Goal: Task Accomplishment & Management: Use online tool/utility

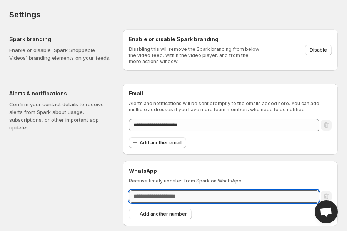
click at [185, 194] on input "text" at bounding box center [224, 196] width 191 height 12
type input "**********"
click at [258, 173] on h6 "WhatsApp" at bounding box center [230, 171] width 203 height 8
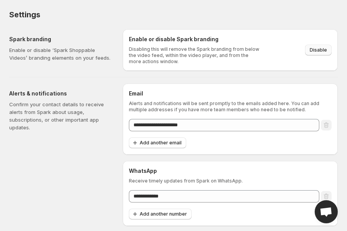
click at [310, 50] on span "Disable" at bounding box center [318, 50] width 17 height 6
click at [38, 47] on p "Enable or disable ‘Spark Shoppable Videos’ branding elements on your feeds." at bounding box center [59, 53] width 101 height 15
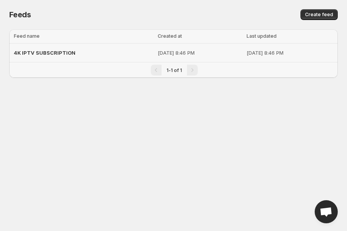
click at [50, 52] on span "4K IPTV SUBSCRIPTION" at bounding box center [45, 53] width 62 height 6
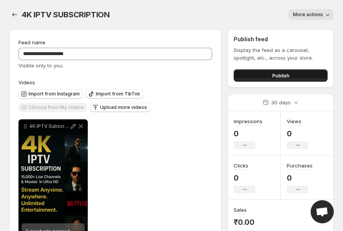
click at [291, 74] on button "Publish" at bounding box center [281, 75] width 94 height 12
click at [279, 74] on span "Publish" at bounding box center [280, 76] width 17 height 8
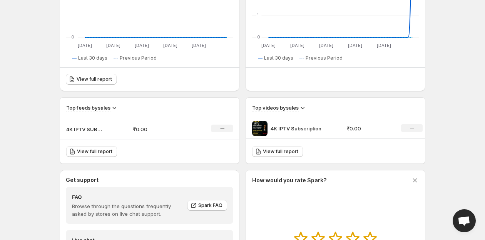
scroll to position [171, 0]
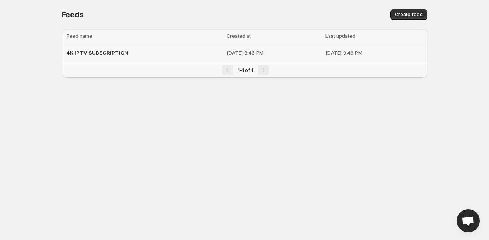
click at [114, 52] on span "4K IPTV SUBSCRIPTION" at bounding box center [98, 53] width 62 height 6
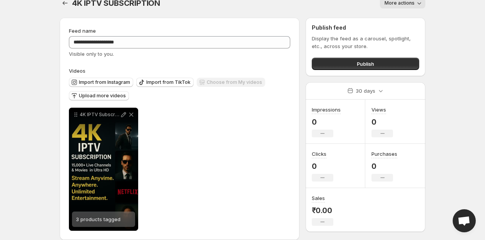
scroll to position [21, 0]
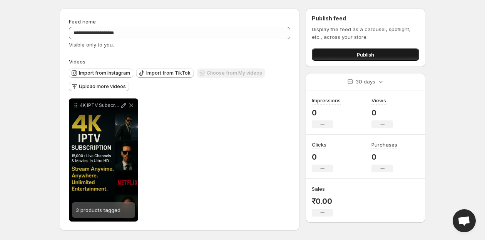
click at [363, 55] on span "Publish" at bounding box center [365, 55] width 17 height 8
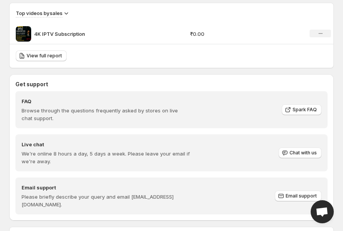
scroll to position [513, 0]
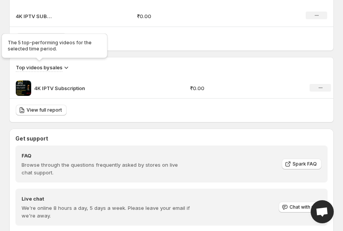
click at [56, 66] on h3 "Top videos by sales" at bounding box center [39, 68] width 47 height 8
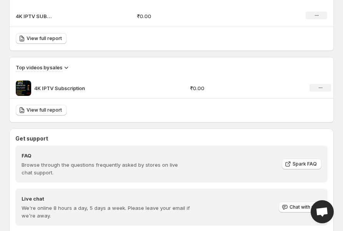
click at [33, 114] on div "View full report" at bounding box center [172, 110] width 324 height 23
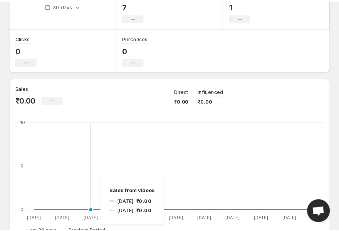
scroll to position [0, 0]
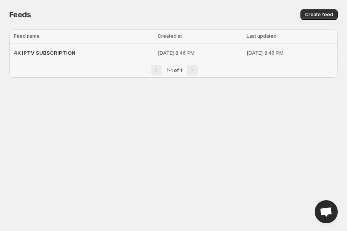
click at [62, 54] on span "4K IPTV SUBSCRIPTION" at bounding box center [45, 53] width 62 height 6
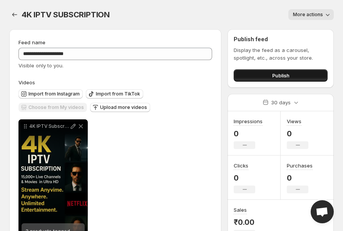
click at [266, 79] on button "Publish" at bounding box center [281, 75] width 94 height 12
